Goal: Task Accomplishment & Management: Use online tool/utility

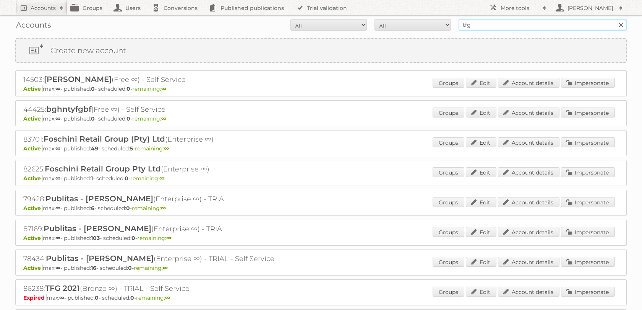
click at [476, 21] on input "tfg" at bounding box center [543, 24] width 168 height 11
type input "norwex"
click at [615, 19] on input "Search" at bounding box center [620, 24] width 11 height 11
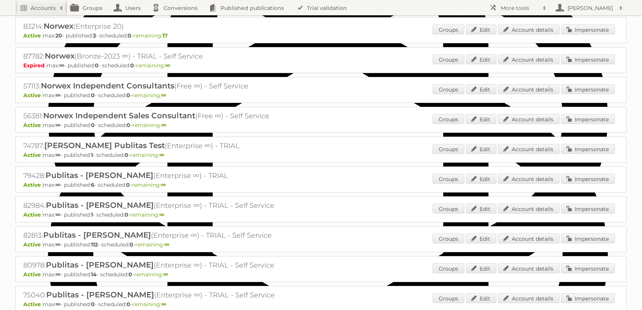
scroll to position [474, 0]
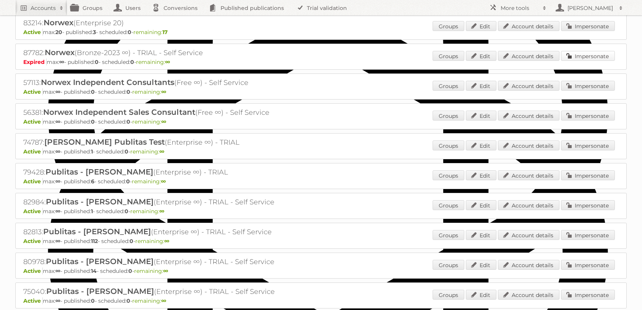
click at [573, 61] on link "Impersonate" at bounding box center [588, 56] width 54 height 10
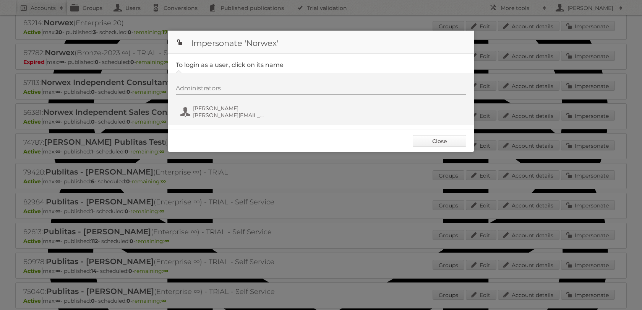
click at [446, 142] on link "Close" at bounding box center [440, 140] width 54 height 11
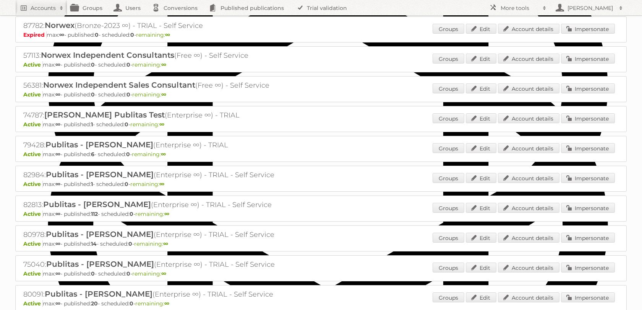
scroll to position [501, 0]
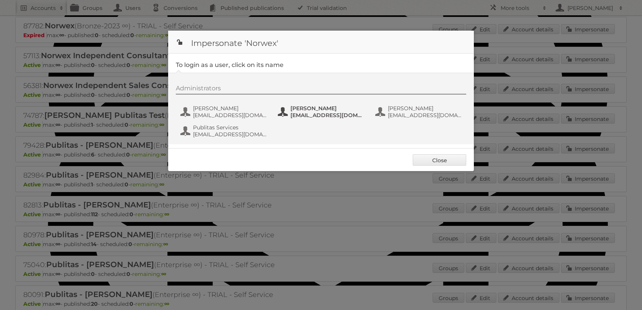
click at [302, 112] on span "Brandye Horn" at bounding box center [327, 108] width 74 height 7
